Goal: Task Accomplishment & Management: Manage account settings

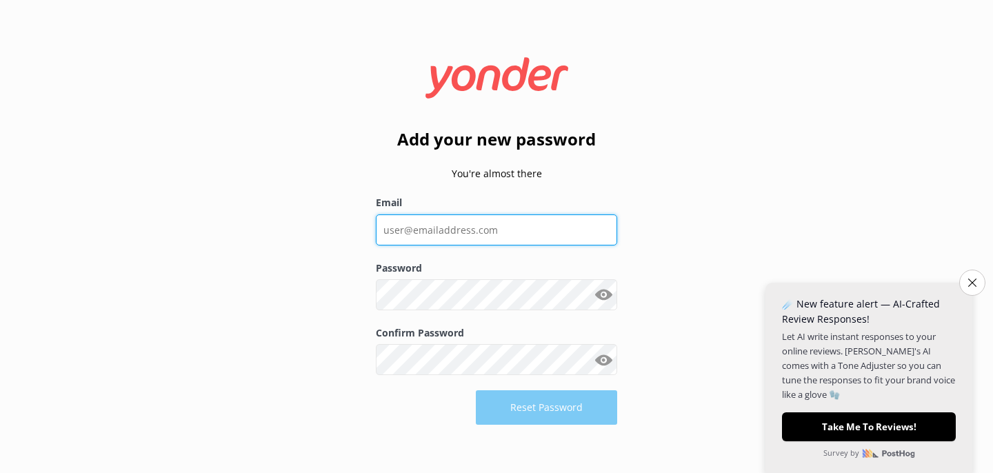
click at [455, 224] on input "Email" at bounding box center [496, 230] width 241 height 31
type input "[EMAIL_ADDRESS][DOMAIN_NAME]"
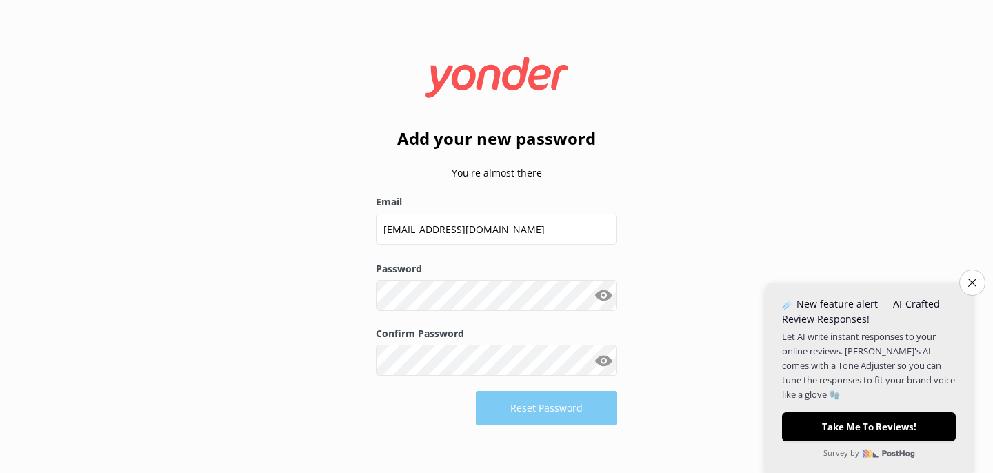
click at [597, 296] on button "Show password" at bounding box center [604, 296] width 28 height 28
click at [531, 410] on button "Reset Password" at bounding box center [546, 408] width 141 height 34
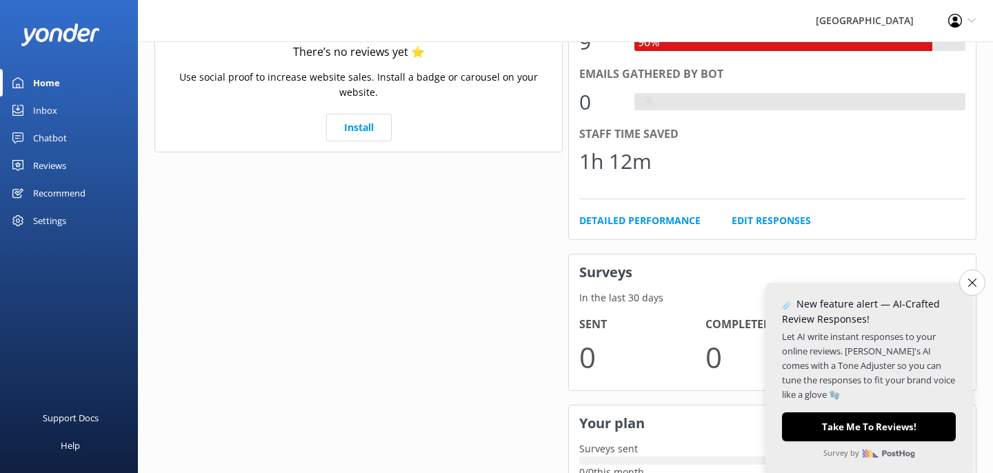
scroll to position [324, 0]
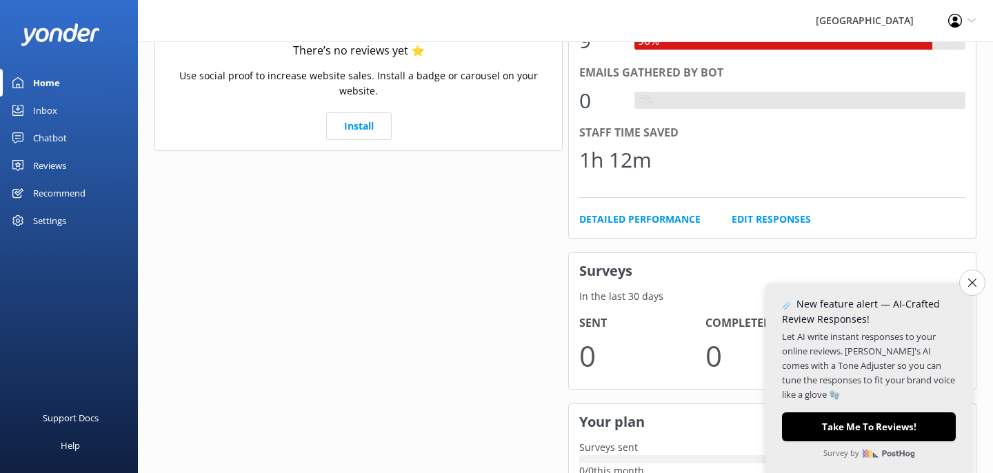
click at [67, 137] on link "Chatbot" at bounding box center [69, 138] width 138 height 28
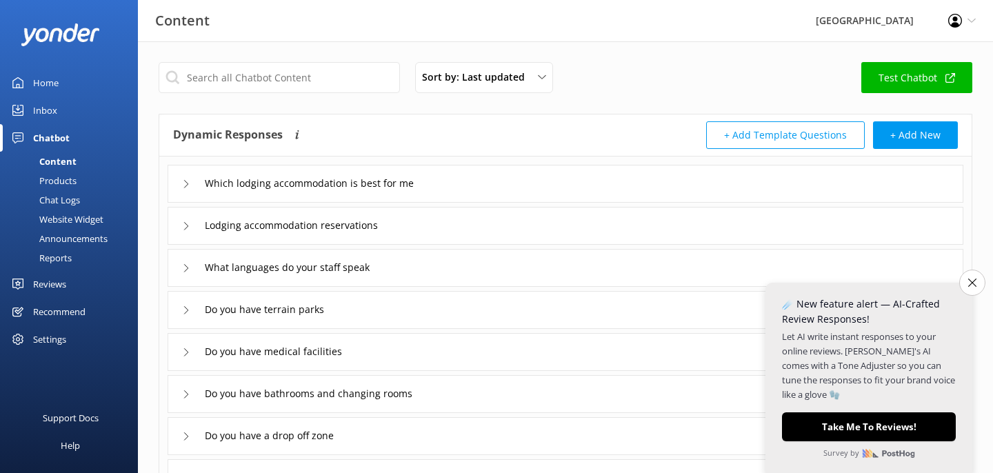
click at [67, 137] on div "Chatbot" at bounding box center [51, 138] width 37 height 28
